Goal: Information Seeking & Learning: Find contact information

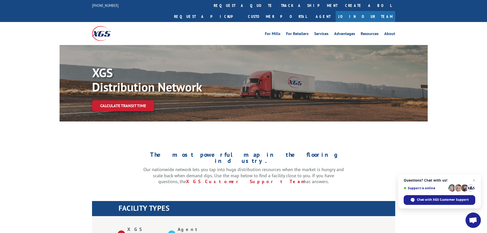
scroll to position [179, 0]
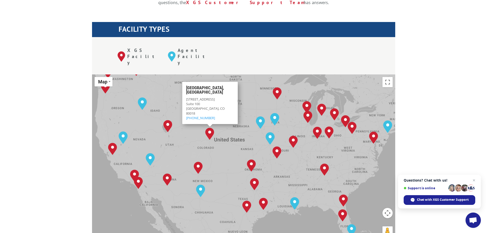
drag, startPoint x: 165, startPoint y: 125, endPoint x: 212, endPoint y: 134, distance: 48.7
click at [212, 134] on div "[GEOGRAPHIC_DATA], [GEOGRAPHIC_DATA] [GEOGRAPHIC_DATA], [GEOGRAPHIC_DATA] [GEOG…" at bounding box center [243, 158] width 303 height 168
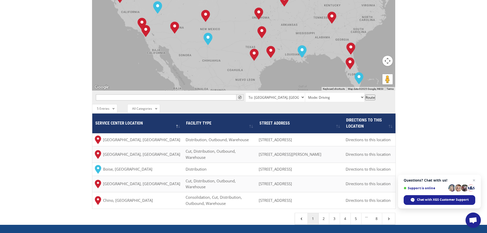
scroll to position [332, 0]
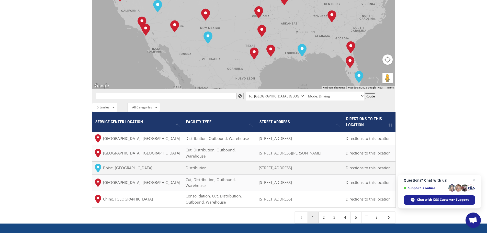
drag, startPoint x: 259, startPoint y: 146, endPoint x: 340, endPoint y: 150, distance: 81.1
click at [340, 161] on td "[STREET_ADDRESS]" at bounding box center [299, 167] width 87 height 13
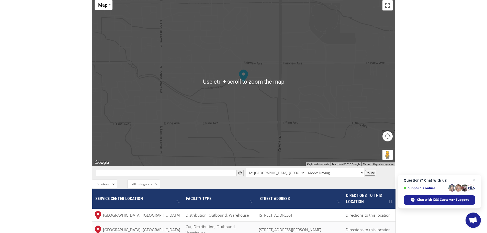
scroll to position [281, 0]
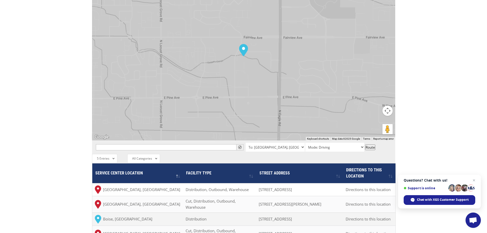
copy span "[STREET_ADDRESS]"
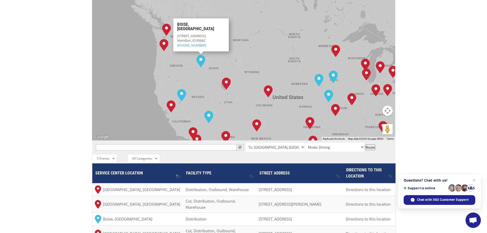
drag, startPoint x: 275, startPoint y: 40, endPoint x: 241, endPoint y: 26, distance: 36.4
click at [241, 26] on div "[GEOGRAPHIC_DATA], [GEOGRAPHIC_DATA] [GEOGRAPHIC_DATA], [GEOGRAPHIC_DATA] [GEOG…" at bounding box center [243, 56] width 303 height 168
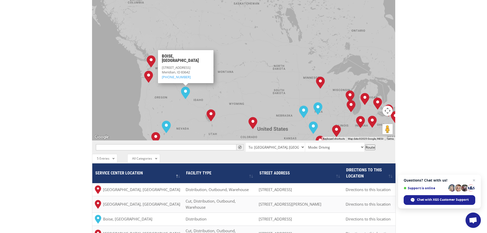
drag, startPoint x: 184, startPoint y: 45, endPoint x: 168, endPoint y: 77, distance: 35.8
click at [168, 77] on div "[GEOGRAPHIC_DATA], [GEOGRAPHIC_DATA] [GEOGRAPHIC_DATA], [GEOGRAPHIC_DATA] [GEOG…" at bounding box center [243, 56] width 303 height 168
drag, startPoint x: 171, startPoint y: 75, endPoint x: 173, endPoint y: 72, distance: 3.1
click at [173, 72] on div "[GEOGRAPHIC_DATA], [GEOGRAPHIC_DATA] [GEOGRAPHIC_DATA], [GEOGRAPHIC_DATA] [GEOG…" at bounding box center [243, 56] width 303 height 168
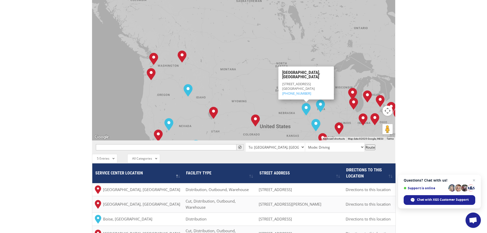
click at [306, 103] on img "Omaha, NE" at bounding box center [305, 109] width 9 height 12
drag, startPoint x: 310, startPoint y: 64, endPoint x: 282, endPoint y: 60, distance: 28.4
click at [282, 81] on div "[STREET_ADDRESS] (844) 947-7447" at bounding box center [306, 88] width 48 height 14
click at [305, 103] on img "Omaha, NE" at bounding box center [305, 109] width 9 height 12
click at [297, 81] on span "[STREET_ADDRESS]" at bounding box center [296, 83] width 29 height 5
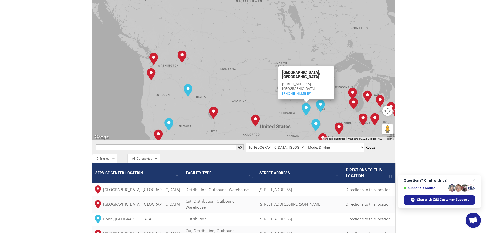
click at [297, 70] on h3 "[GEOGRAPHIC_DATA], [GEOGRAPHIC_DATA]" at bounding box center [306, 75] width 48 height 11
drag, startPoint x: 311, startPoint y: 63, endPoint x: 282, endPoint y: 57, distance: 29.6
click at [282, 81] on div "[STREET_ADDRESS] (844) 947-7447" at bounding box center [306, 88] width 48 height 14
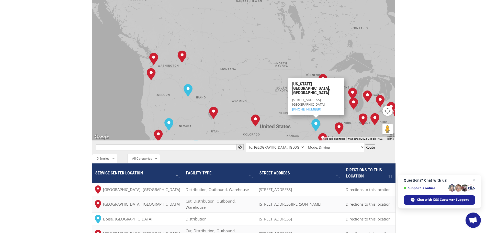
drag, startPoint x: 332, startPoint y: 80, endPoint x: 291, endPoint y: 75, distance: 41.0
click at [291, 78] on div "[US_STATE][GEOGRAPHIC_DATA][STREET_ADDRESS] (844) 947-7447" at bounding box center [315, 96] width 55 height 37
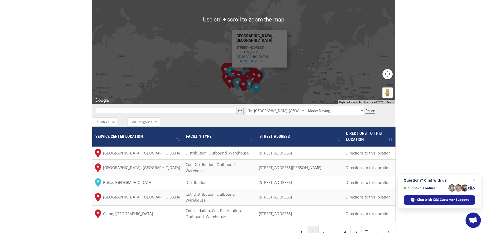
scroll to position [307, 0]
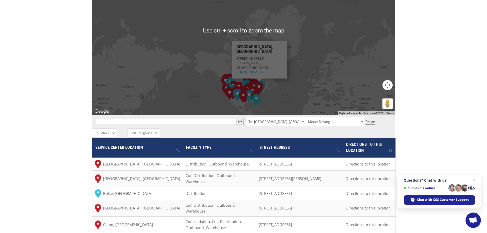
drag, startPoint x: 275, startPoint y: 41, endPoint x: 287, endPoint y: 73, distance: 34.2
click at [287, 73] on div "[GEOGRAPHIC_DATA], [GEOGRAPHIC_DATA] [GEOGRAPHIC_DATA], [GEOGRAPHIC_DATA] [GEOG…" at bounding box center [243, 31] width 303 height 168
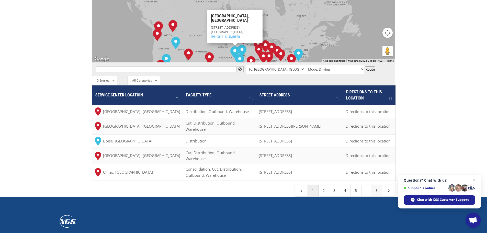
scroll to position [358, 0]
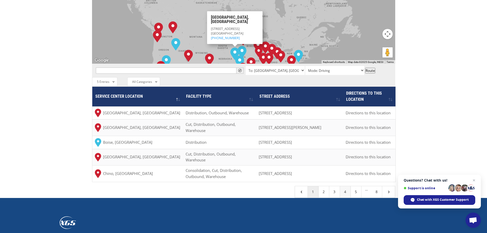
click at [341, 186] on link "4" at bounding box center [345, 191] width 11 height 11
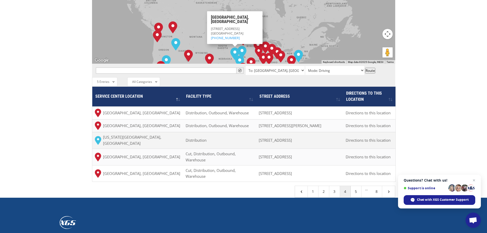
drag, startPoint x: 277, startPoint y: 126, endPoint x: 258, endPoint y: 120, distance: 20.5
click at [258, 132] on td "[STREET_ADDRESS]" at bounding box center [299, 140] width 87 height 17
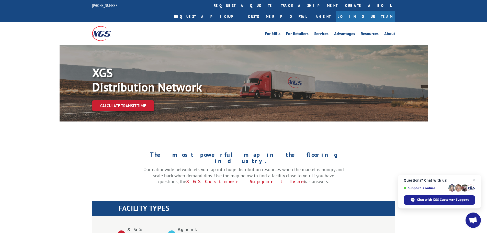
drag, startPoint x: 265, startPoint y: 120, endPoint x: 254, endPoint y: 120, distance: 11.0
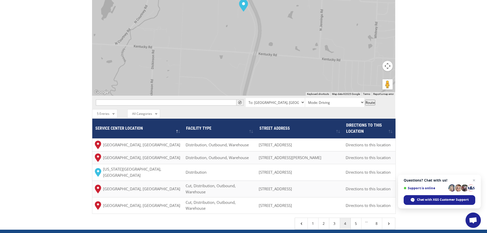
scroll to position [409, 0]
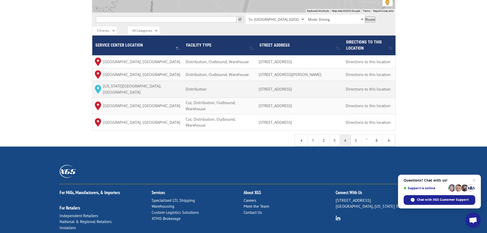
drag, startPoint x: 288, startPoint y: 75, endPoint x: 258, endPoint y: 70, distance: 30.8
click at [258, 81] on td "[STREET_ADDRESS]" at bounding box center [299, 89] width 87 height 17
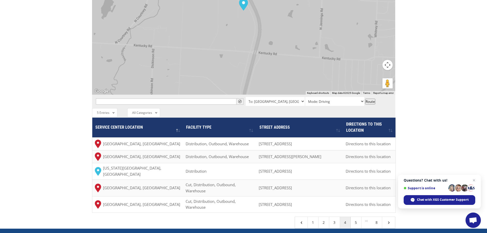
scroll to position [328, 0]
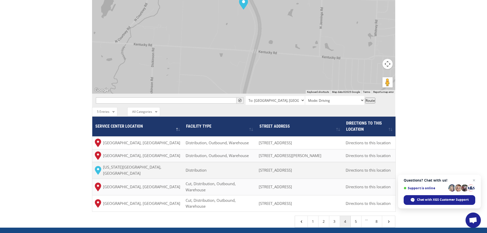
copy span "[STREET_ADDRESS]"
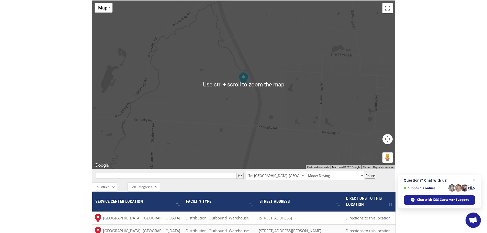
scroll to position [251, 0]
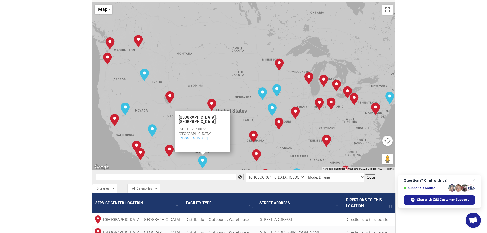
click at [200, 156] on img "El Paso, TX" at bounding box center [202, 162] width 9 height 12
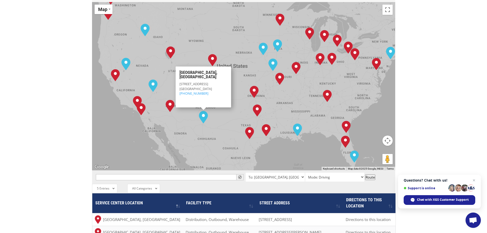
drag, startPoint x: 242, startPoint y: 91, endPoint x: 242, endPoint y: 72, distance: 19.2
click at [242, 72] on div "[GEOGRAPHIC_DATA], [GEOGRAPHIC_DATA] [GEOGRAPHIC_DATA], [GEOGRAPHIC_DATA] [GEOG…" at bounding box center [243, 86] width 303 height 168
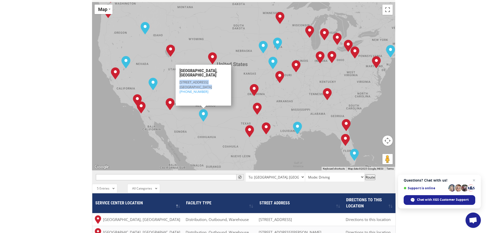
drag, startPoint x: 206, startPoint y: 61, endPoint x: 176, endPoint y: 56, distance: 30.4
click at [176, 65] on div "[GEOGRAPHIC_DATA][STREET_ADDRESS] [GEOGRAPHIC_DATA] (844) 947-7447" at bounding box center [203, 85] width 55 height 41
